Goal: Task Accomplishment & Management: Use online tool/utility

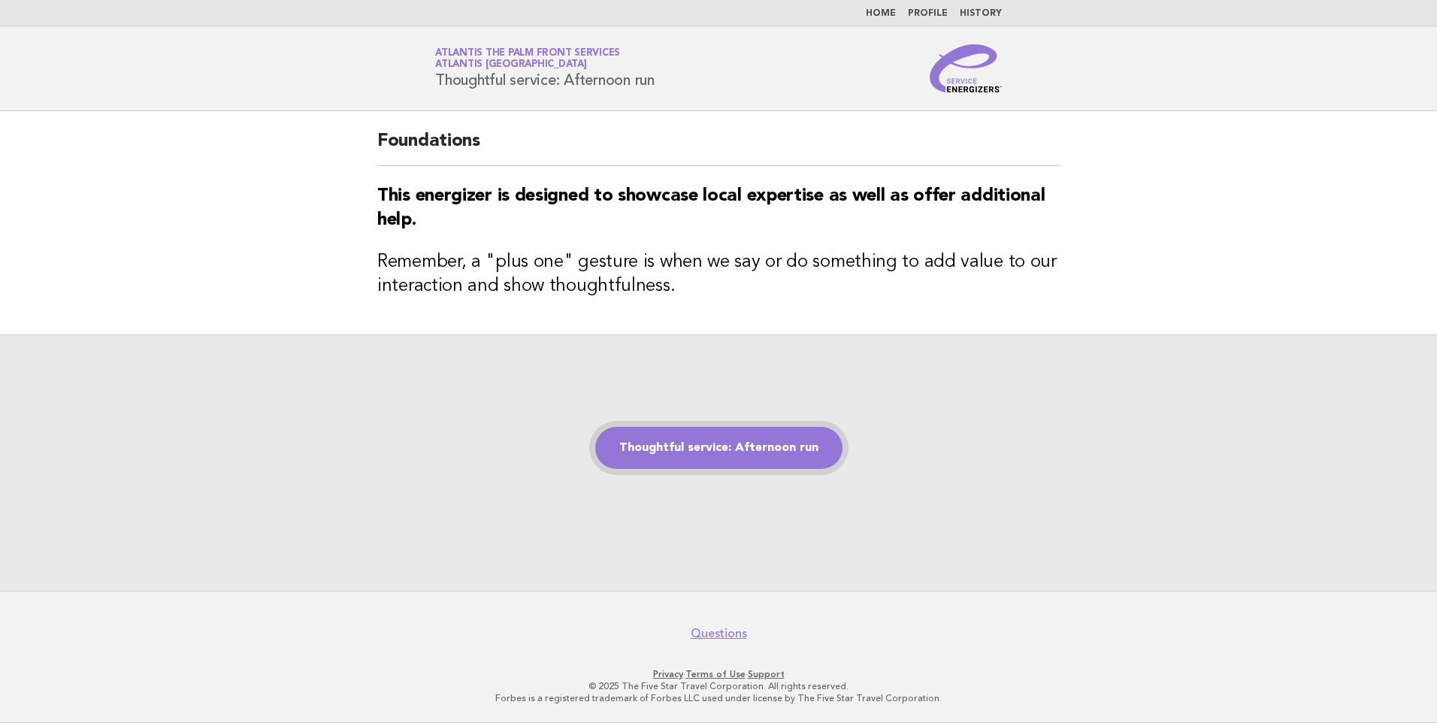
click at [703, 446] on link "Thoughtful service: Afternoon run" at bounding box center [718, 448] width 247 height 42
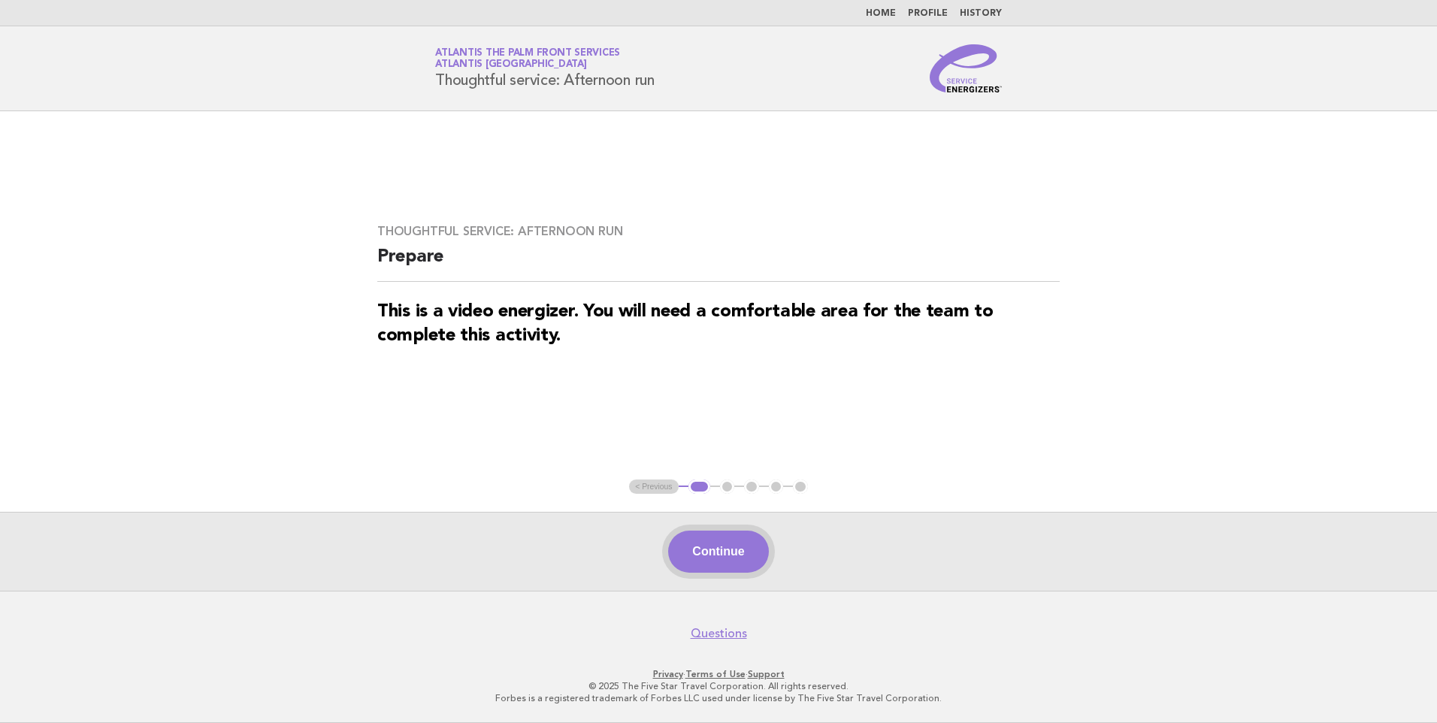
click at [722, 549] on button "Continue" at bounding box center [718, 552] width 100 height 42
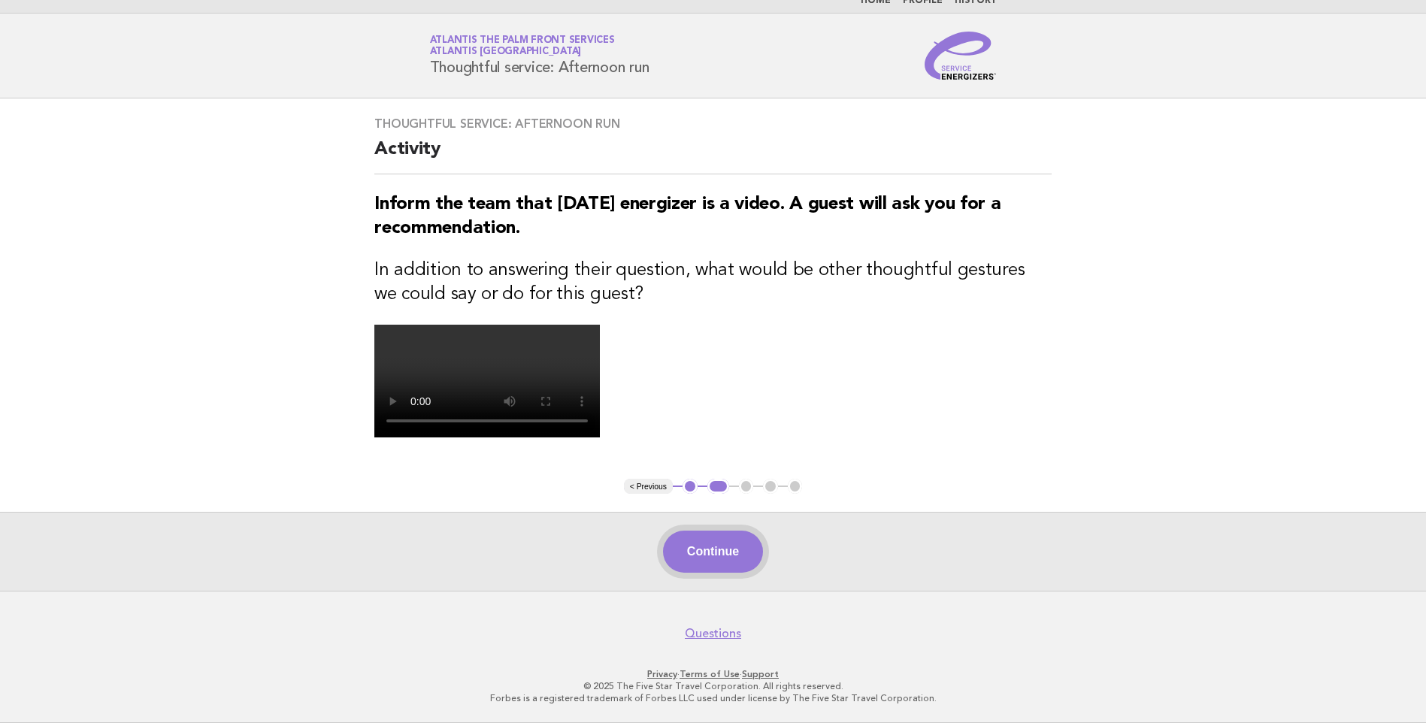
click at [722, 560] on button "Continue" at bounding box center [713, 552] width 100 height 42
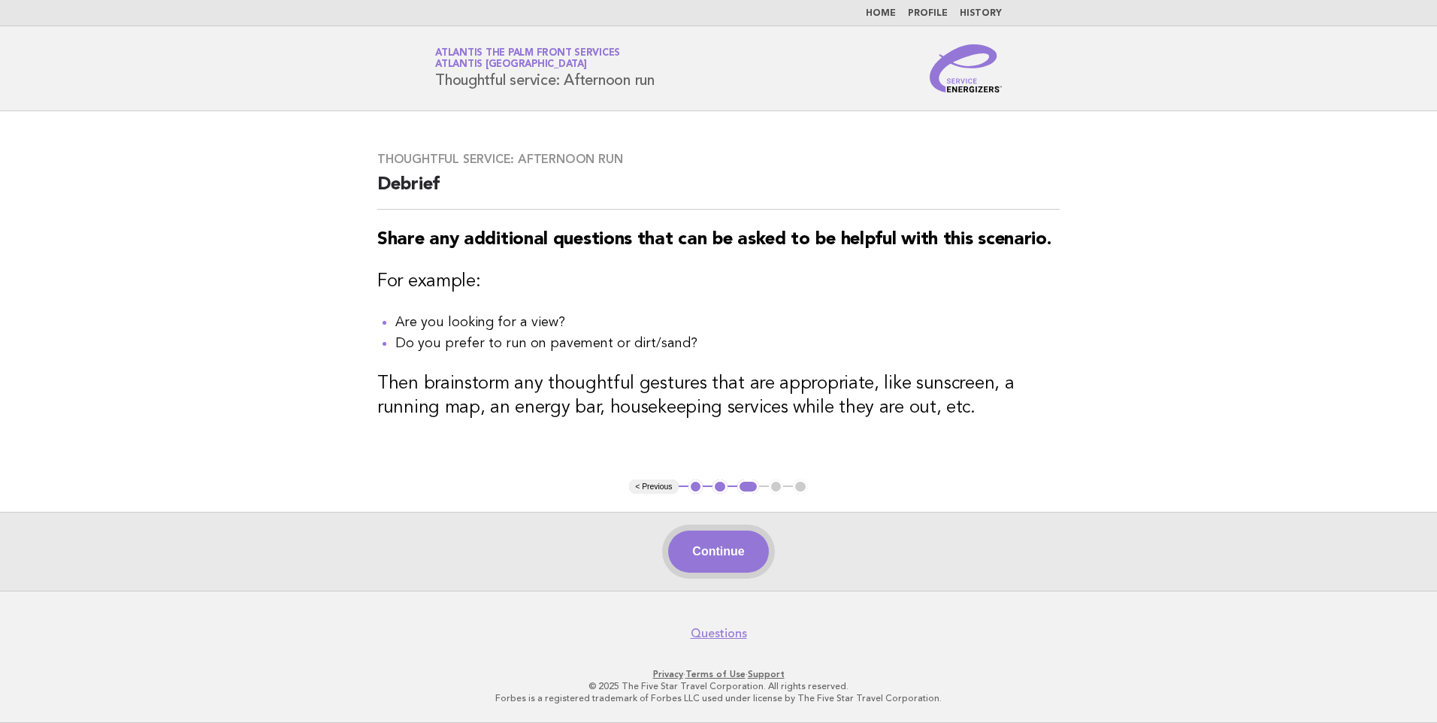
click at [707, 549] on button "Continue" at bounding box center [718, 552] width 100 height 42
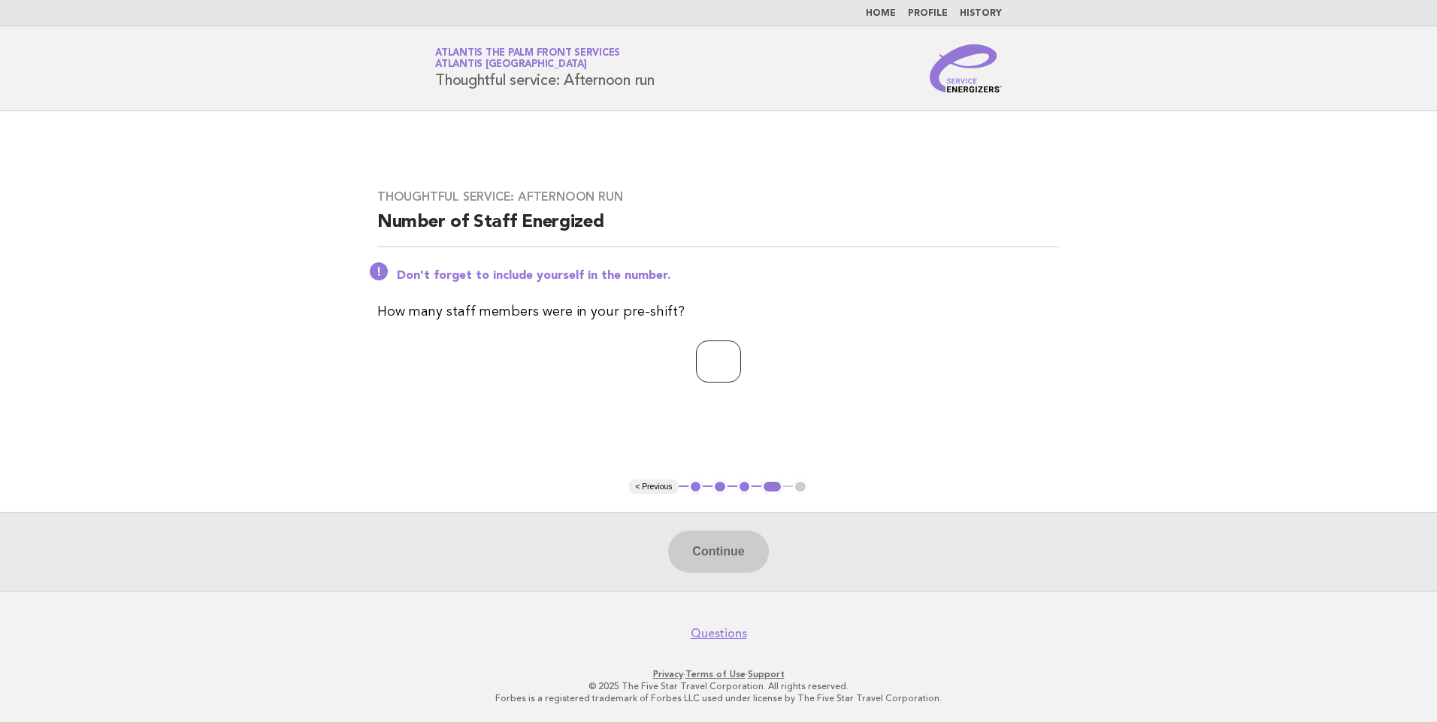
click at [712, 360] on input "number" at bounding box center [718, 361] width 45 height 42
type input "*"
click at [731, 552] on button "Continue" at bounding box center [718, 552] width 100 height 42
